Goal: Task Accomplishment & Management: Manage account settings

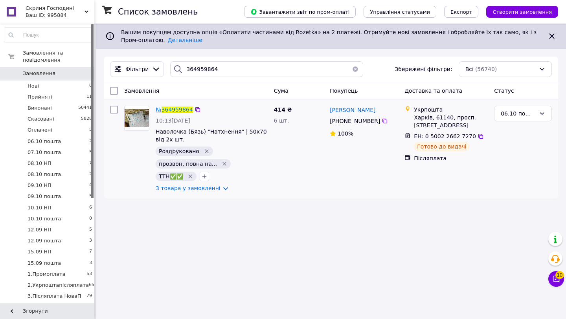
click at [176, 106] on span "364959864" at bounding box center [176, 109] width 31 height 6
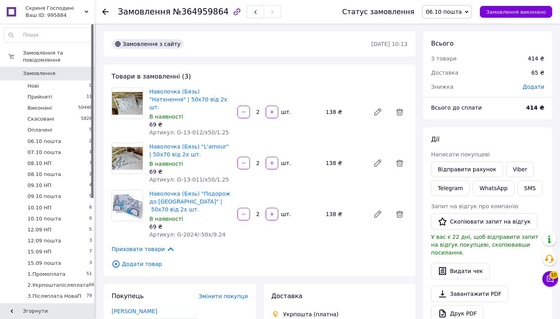
click at [447, 14] on span "06.10 пошта" at bounding box center [443, 12] width 36 height 6
click at [467, 60] on li "2.Укрпоштапісляплата" at bounding box center [462, 59] width 81 height 12
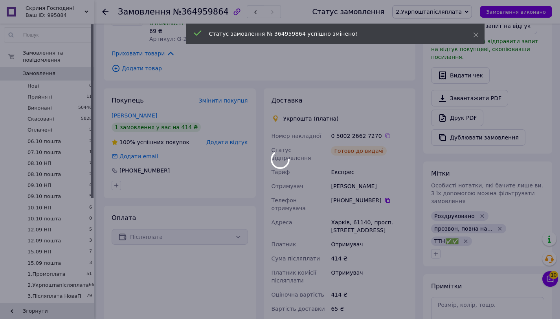
scroll to position [243, 0]
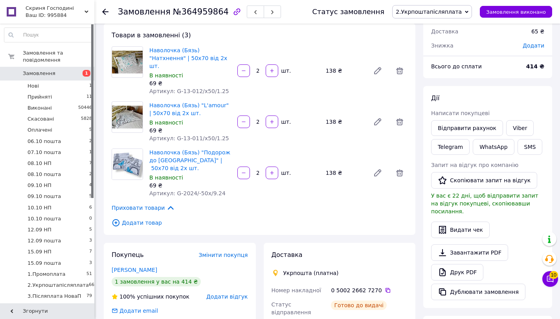
scroll to position [42, 0]
click at [57, 76] on span "Замовлення" at bounding box center [48, 73] width 50 height 7
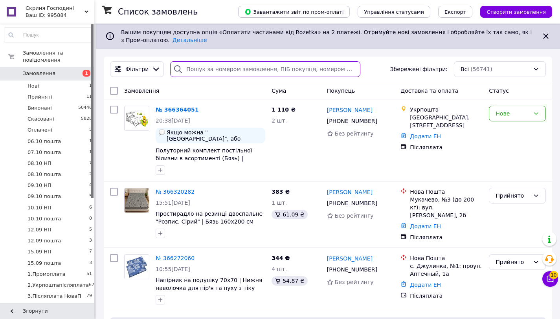
click at [251, 67] on input "search" at bounding box center [265, 69] width 190 height 16
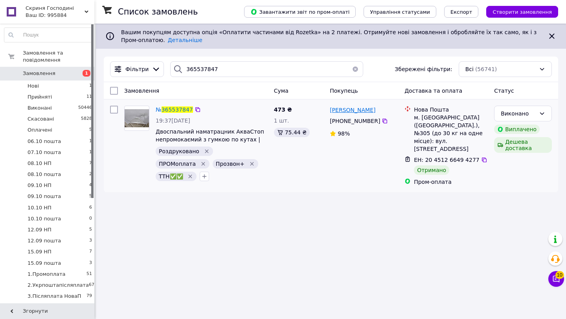
drag, startPoint x: 392, startPoint y: 108, endPoint x: 330, endPoint y: 110, distance: 62.1
click at [330, 110] on div "Фомиченко Наталия" at bounding box center [364, 110] width 70 height 10
copy span "Фомиченко Наталия"
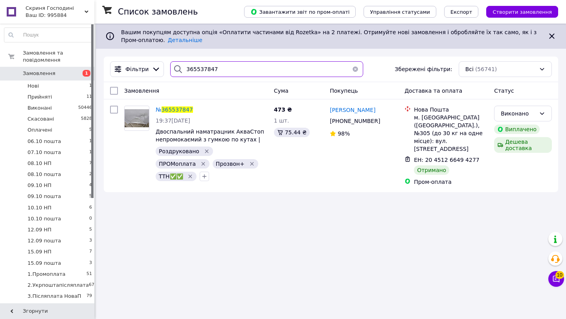
click at [244, 73] on input "365537847" at bounding box center [266, 69] width 193 height 16
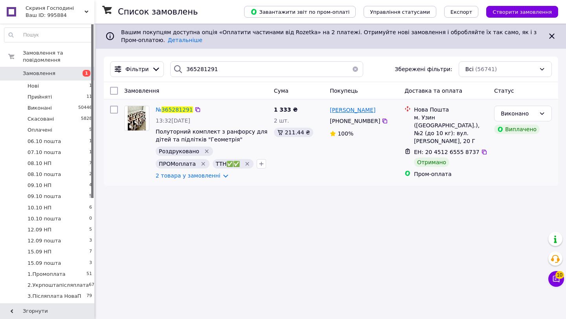
drag, startPoint x: 383, startPoint y: 107, endPoint x: 330, endPoint y: 110, distance: 53.9
click at [330, 110] on div "Марина Руденко" at bounding box center [364, 110] width 70 height 10
copy span "Марина Руденко"
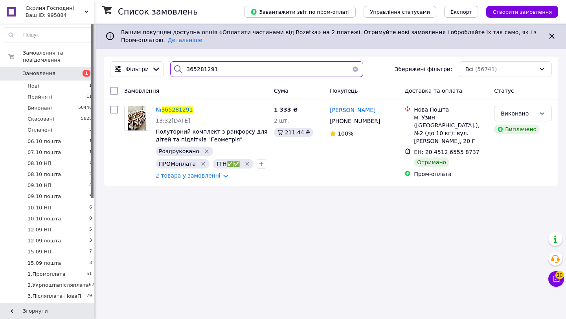
click at [258, 72] on input "365281291" at bounding box center [266, 69] width 193 height 16
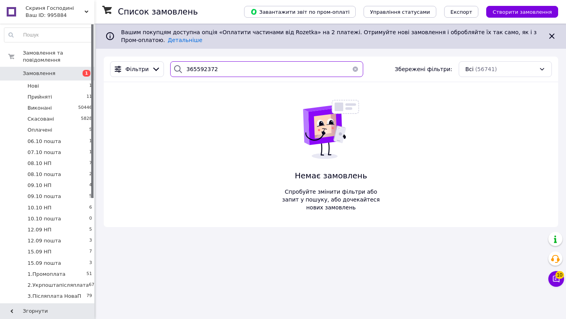
click at [204, 69] on input "365592372" at bounding box center [266, 69] width 193 height 16
click at [202, 69] on input "365592372" at bounding box center [266, 69] width 193 height 16
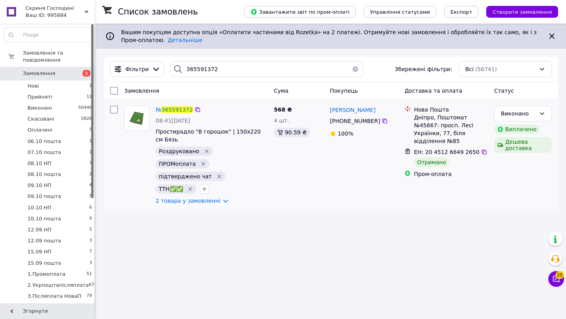
drag, startPoint x: 390, startPoint y: 108, endPoint x: 329, endPoint y: 111, distance: 61.0
click at [329, 111] on div "Лариса Логвиненко" at bounding box center [364, 110] width 70 height 10
copy span "Лариса Логвиненко"
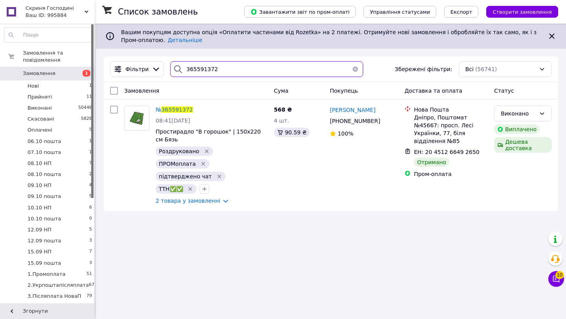
click at [235, 71] on input "365591372" at bounding box center [266, 69] width 193 height 16
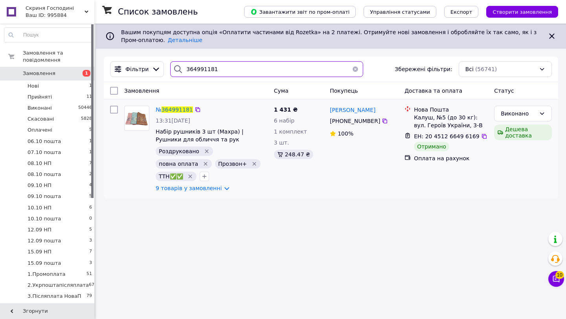
type input "364991181"
drag, startPoint x: 388, startPoint y: 109, endPoint x: 329, endPoint y: 109, distance: 59.3
click at [329, 109] on div "Ірина Чоловська" at bounding box center [364, 110] width 70 height 10
copy span "Ірина Чоловська"
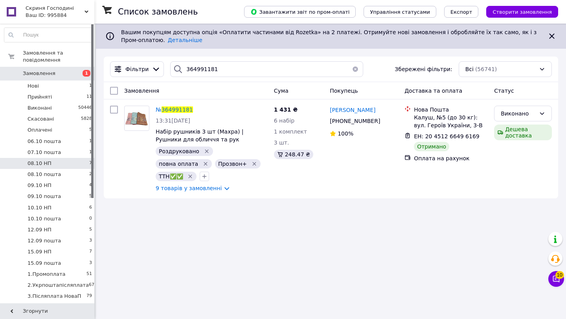
click at [58, 164] on li "08.10 НП 7" at bounding box center [48, 163] width 97 height 11
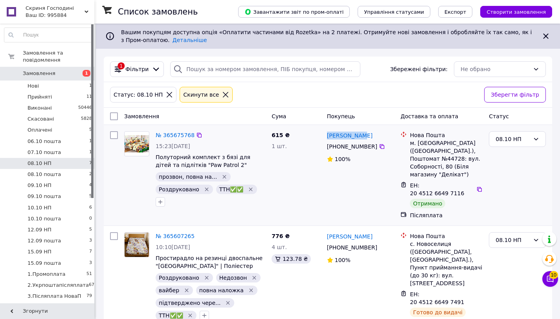
drag, startPoint x: 365, startPoint y: 133, endPoint x: 324, endPoint y: 135, distance: 41.3
click at [324, 135] on div "Анна Крикун +380 67 980 54 91 100%" at bounding box center [361, 175] width 74 height 94
copy link "Анна Крикун"
click at [167, 136] on link "№ 365675768" at bounding box center [175, 135] width 39 height 6
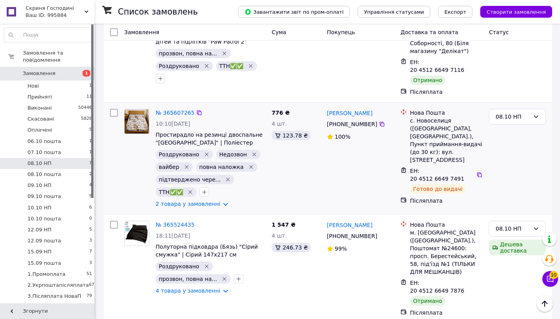
scroll to position [125, 0]
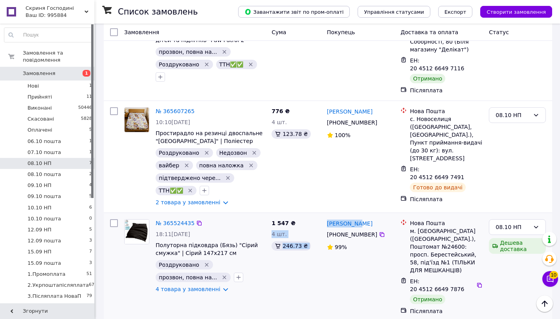
drag, startPoint x: 370, startPoint y: 215, endPoint x: 321, endPoint y: 215, distance: 49.1
click at [321, 216] on div "№ 365524435 18:11, 07.10.2025 Полуторна підковдра (Бязь) "Сірий смужка" | Сірий…" at bounding box center [328, 267] width 442 height 102
copy div "1 547 ₴ 4 шт. 246.73 ₴ Юрий Пипар"
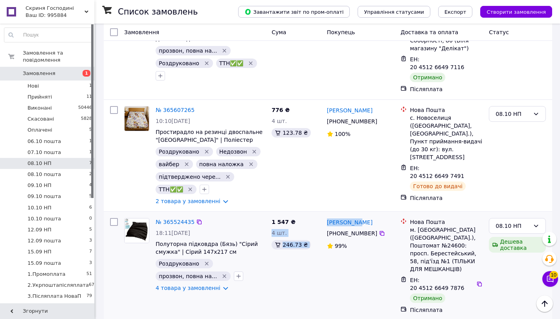
scroll to position [126, 0]
click at [178, 218] on link "№ 365524435" at bounding box center [175, 221] width 39 height 6
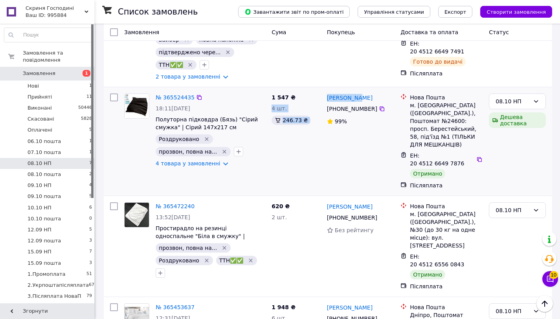
scroll to position [251, 0]
drag, startPoint x: 382, startPoint y: 182, endPoint x: 324, endPoint y: 183, distance: 58.1
click at [324, 199] on div "Ельдар Мєхтієв +380 97 300 01 29 Без рейтингу" at bounding box center [361, 246] width 74 height 94
copy link "Ельдар Мєхтієв"
click at [185, 203] on link "№ 365472240" at bounding box center [175, 206] width 39 height 6
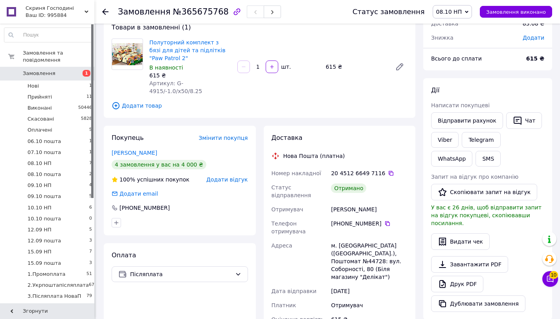
scroll to position [130, 0]
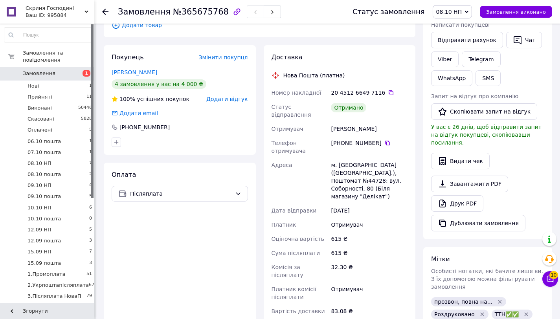
click at [451, 15] on span "08.10 НП" at bounding box center [449, 12] width 26 height 6
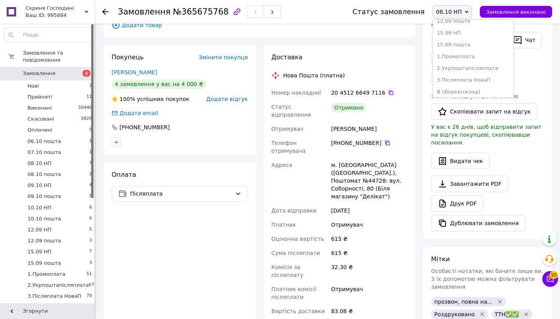
scroll to position [161, 0]
click at [486, 66] on li "3.Післяплата НоваП" at bounding box center [473, 66] width 81 height 12
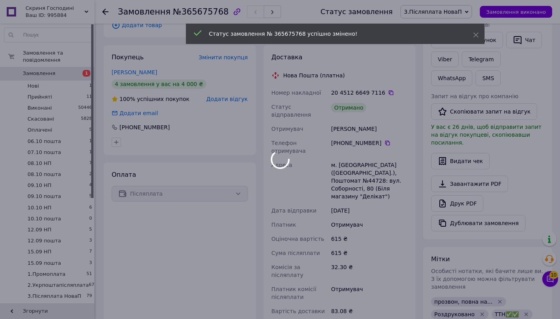
scroll to position [50, 0]
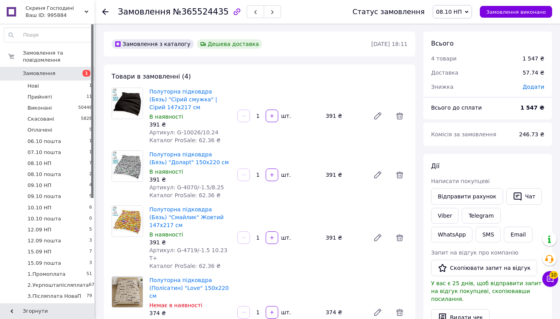
click at [468, 12] on icon at bounding box center [467, 12] width 4 height 4
drag, startPoint x: 488, startPoint y: 75, endPoint x: 467, endPoint y: 75, distance: 21.2
click at [488, 75] on li "3.Післяплата НоваП" at bounding box center [473, 77] width 81 height 12
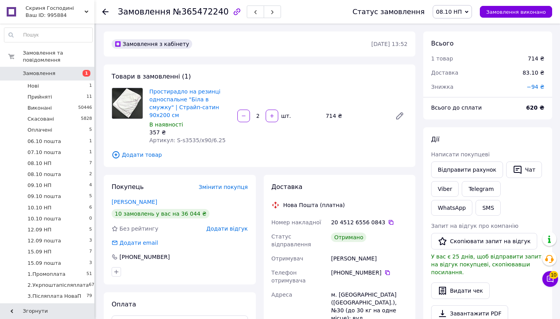
scroll to position [80, 0]
click at [469, 15] on span "08.10 НП" at bounding box center [452, 11] width 40 height 13
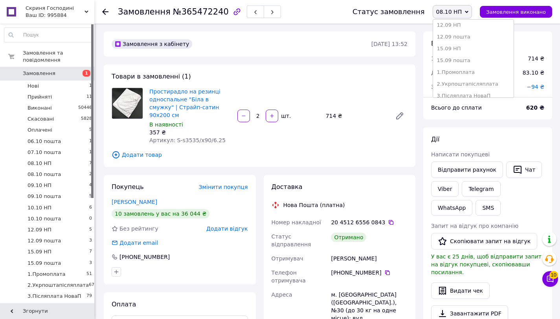
scroll to position [143, 0]
click at [473, 83] on li "3.Післяплата НоваП" at bounding box center [473, 85] width 81 height 12
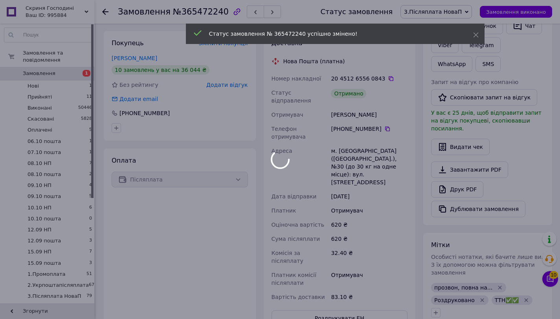
scroll to position [99, 0]
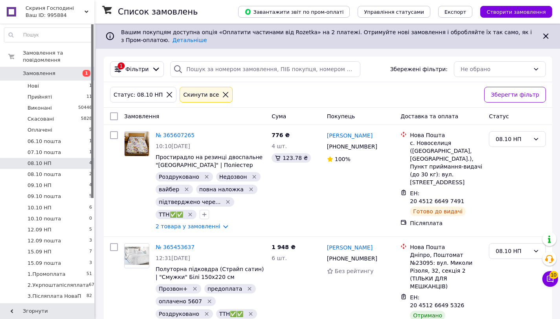
click at [222, 93] on icon at bounding box center [225, 94] width 7 height 7
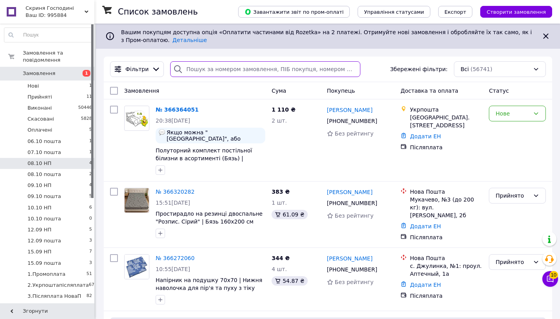
click at [231, 68] on input "search" at bounding box center [265, 69] width 190 height 16
click at [511, 115] on div "Нове" at bounding box center [512, 113] width 34 height 9
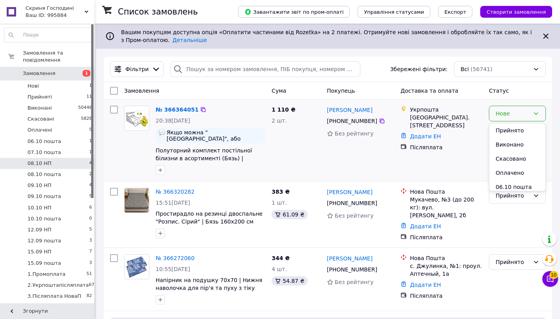
drag, startPoint x: 503, startPoint y: 133, endPoint x: 482, endPoint y: 132, distance: 21.2
click at [503, 133] on li "Прийнято" at bounding box center [517, 130] width 56 height 14
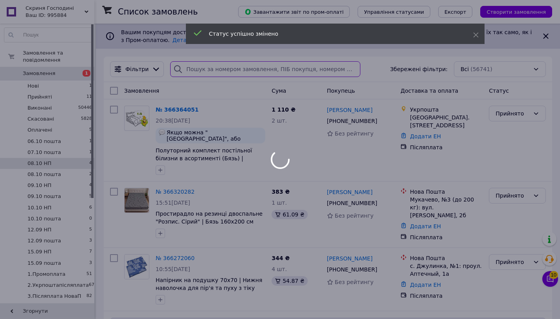
click at [262, 70] on input "search" at bounding box center [265, 69] width 190 height 16
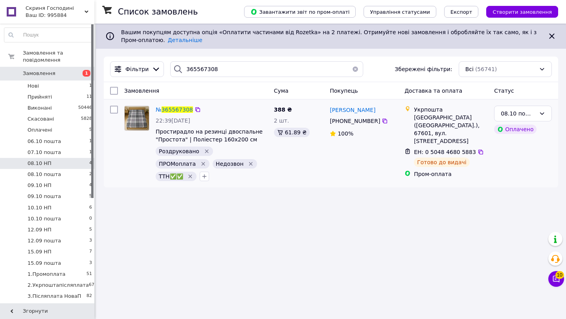
drag, startPoint x: 371, startPoint y: 108, endPoint x: 377, endPoint y: 114, distance: 8.1
click at [377, 114] on div "[PERSON_NAME] [PHONE_NUMBER]%" at bounding box center [363, 144] width 75 height 82
copy span "[PERSON_NAME]"
click at [542, 114] on icon at bounding box center [542, 113] width 6 height 6
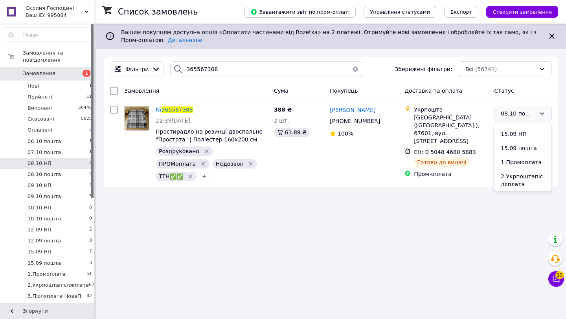
scroll to position [188, 0]
click at [533, 157] on li "1.Промоплата" at bounding box center [522, 155] width 57 height 14
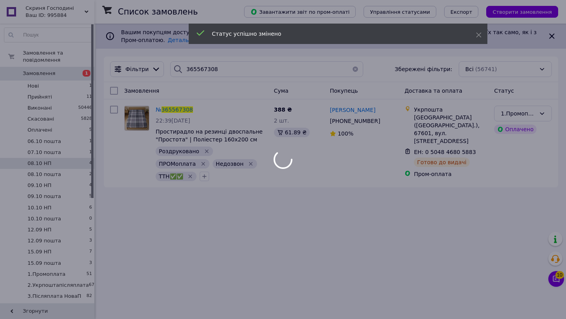
click at [229, 68] on div at bounding box center [283, 159] width 566 height 319
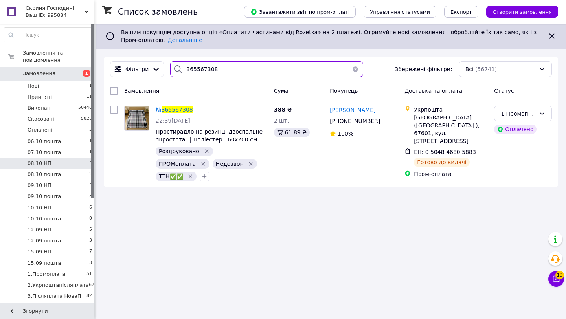
drag, startPoint x: 229, startPoint y: 69, endPoint x: 194, endPoint y: 68, distance: 35.4
click at [194, 68] on input "365567308" at bounding box center [266, 69] width 193 height 16
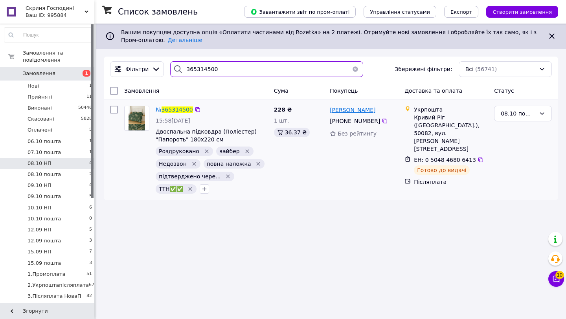
type input "365314500"
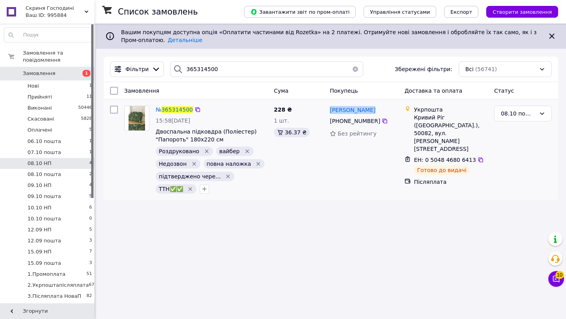
drag, startPoint x: 366, startPoint y: 108, endPoint x: 329, endPoint y: 110, distance: 36.9
click at [329, 110] on div "[PERSON_NAME]" at bounding box center [364, 110] width 70 height 10
copy span "[PERSON_NAME]"
